Goal: Information Seeking & Learning: Check status

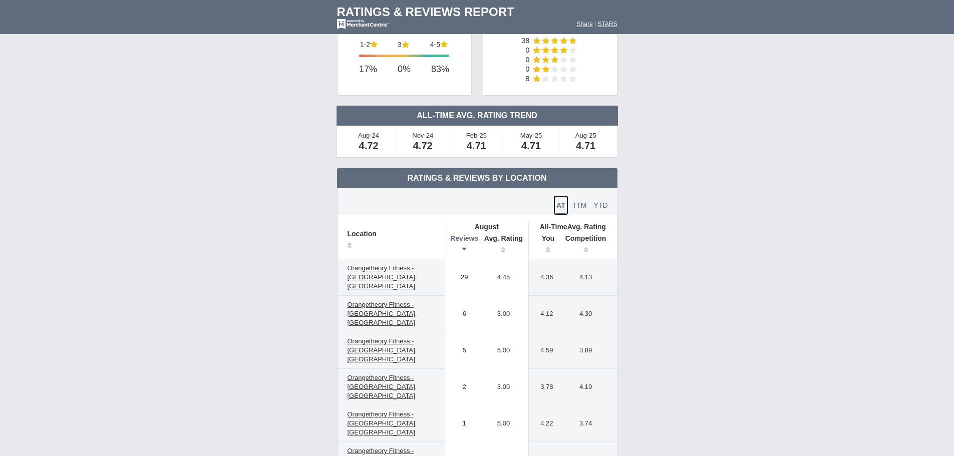
scroll to position [150, 0]
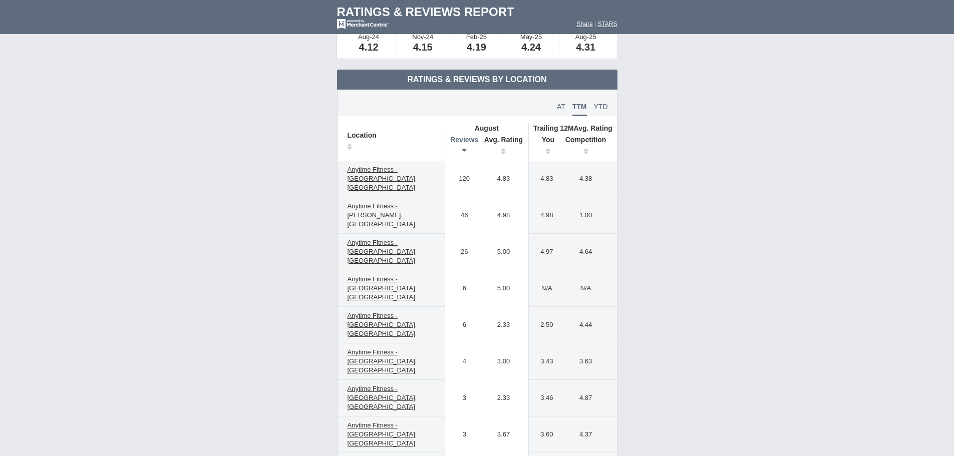
scroll to position [200, 0]
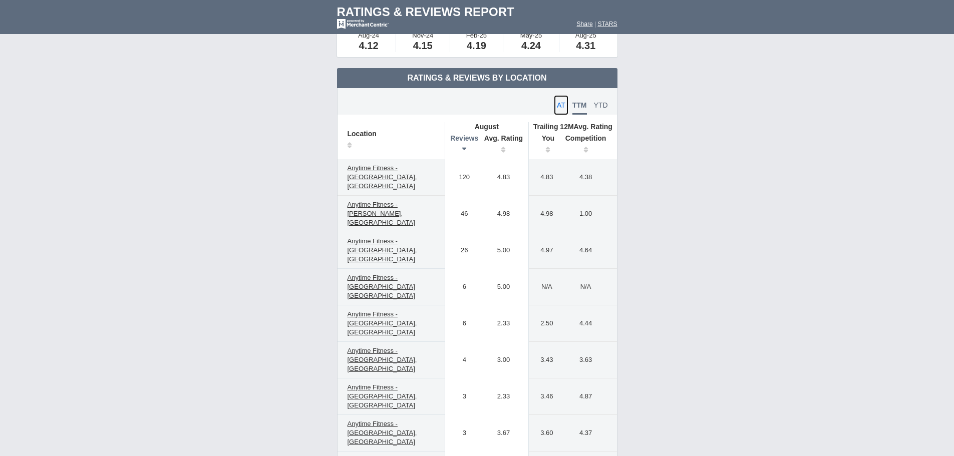
click at [557, 102] on span "AT" at bounding box center [561, 105] width 9 height 8
click at [582, 107] on span "TTM" at bounding box center [579, 105] width 15 height 8
click at [601, 106] on span "YTD" at bounding box center [601, 105] width 14 height 8
click at [582, 103] on span "TTM" at bounding box center [579, 105] width 15 height 8
click at [563, 105] on span "AT" at bounding box center [561, 105] width 9 height 8
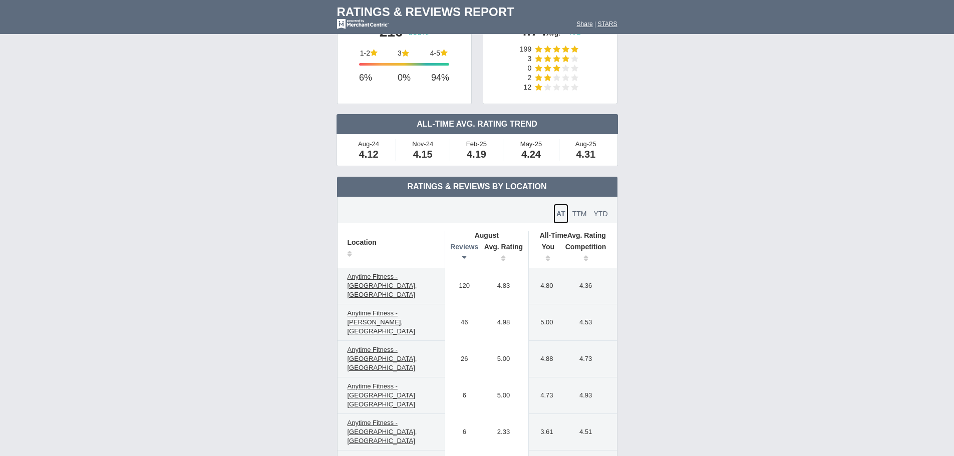
scroll to position [0, 0]
